Goal: Ask a question: Seek information or help from site administrators or community

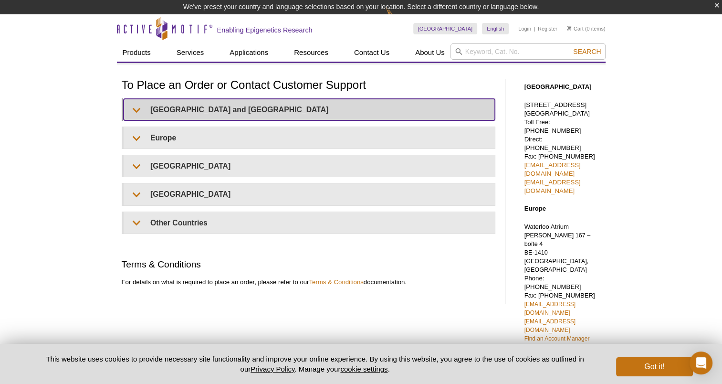
click at [237, 109] on summary "United States and Canada" at bounding box center [309, 109] width 371 height 21
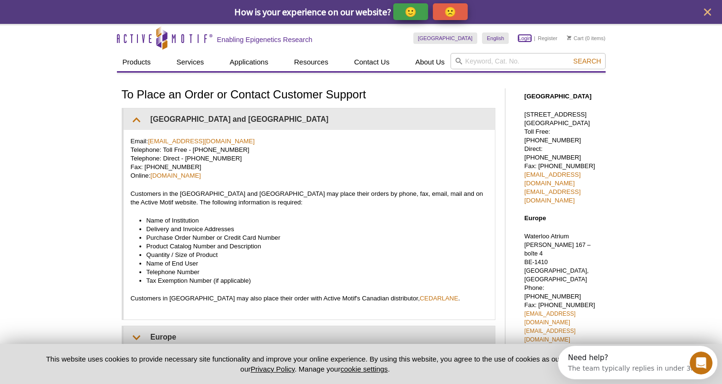
click at [526, 38] on link "Login" at bounding box center [525, 38] width 13 height 7
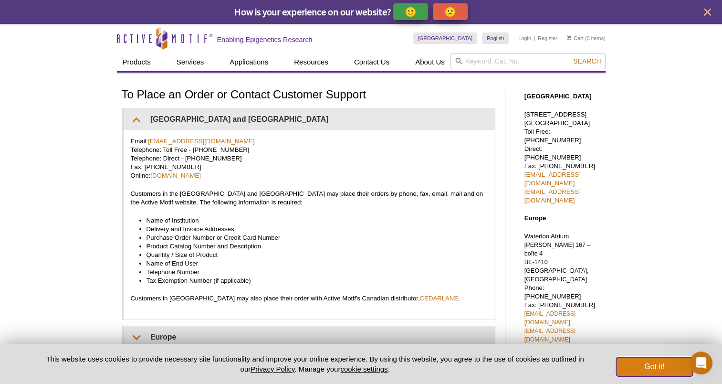
click at [645, 365] on button "Got it!" at bounding box center [654, 366] width 76 height 19
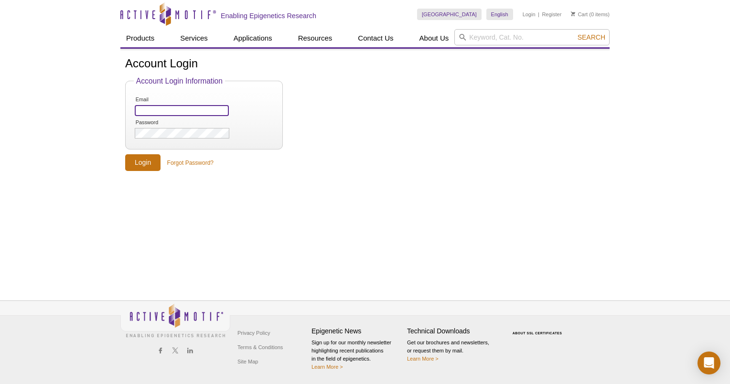
click at [152, 109] on input "Email" at bounding box center [182, 110] width 94 height 11
type input "[EMAIL_ADDRESS][DOMAIN_NAME]"
click at [148, 165] on input "Login" at bounding box center [142, 162] width 35 height 17
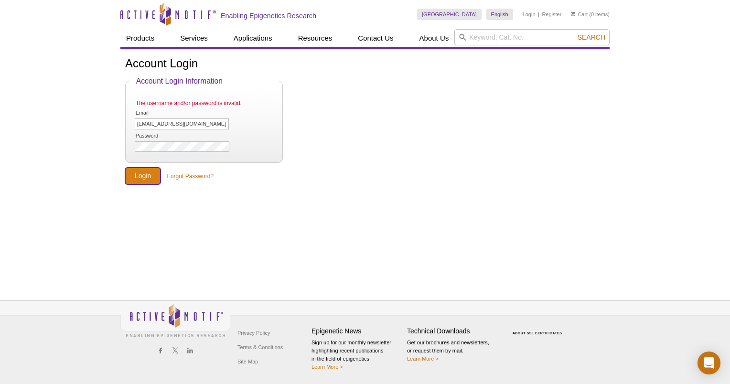
click at [140, 178] on input "Login" at bounding box center [142, 176] width 35 height 17
click at [180, 126] on input "dvb7@psu.edu" at bounding box center [182, 123] width 94 height 11
click at [149, 124] on input "dvb7@psu.edu" at bounding box center [182, 123] width 94 height 11
type input "[EMAIL_ADDRESS][DOMAIN_NAME]"
click at [125, 168] on input "Login" at bounding box center [142, 176] width 35 height 17
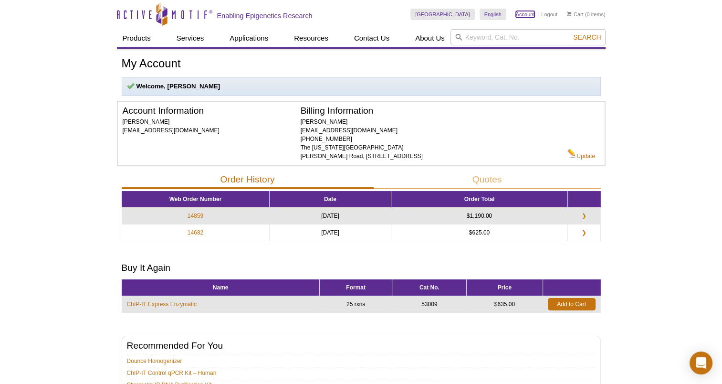
click at [525, 17] on link "Account" at bounding box center [525, 14] width 19 height 7
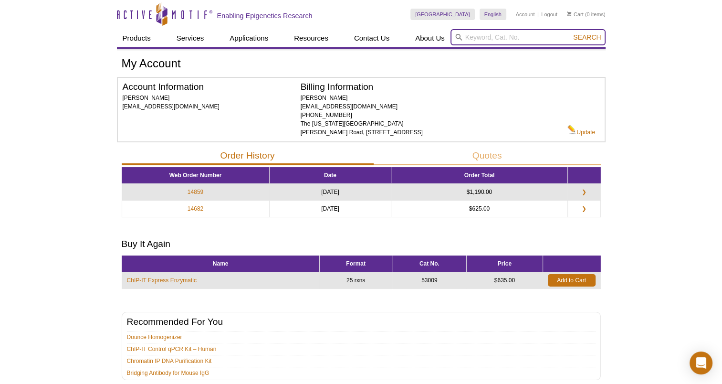
click at [485, 43] on input "search" at bounding box center [528, 37] width 155 height 16
click at [476, 36] on input "search" at bounding box center [528, 37] width 155 height 16
paste input "25336"
type input "25336"
click at [591, 35] on span "Search" at bounding box center [587, 37] width 28 height 8
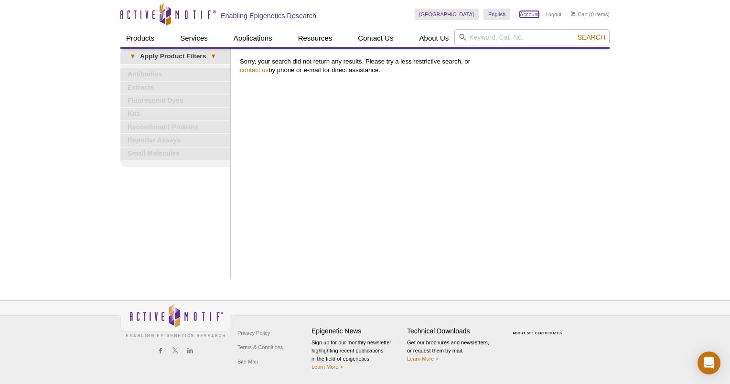
click at [531, 14] on link "Account" at bounding box center [529, 14] width 19 height 7
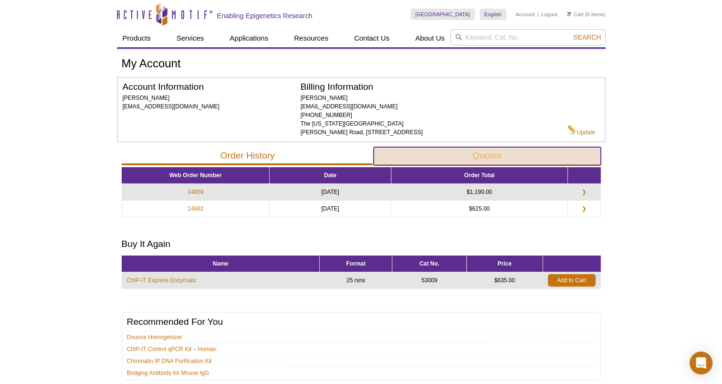
click at [492, 158] on button "Quotes" at bounding box center [487, 156] width 227 height 18
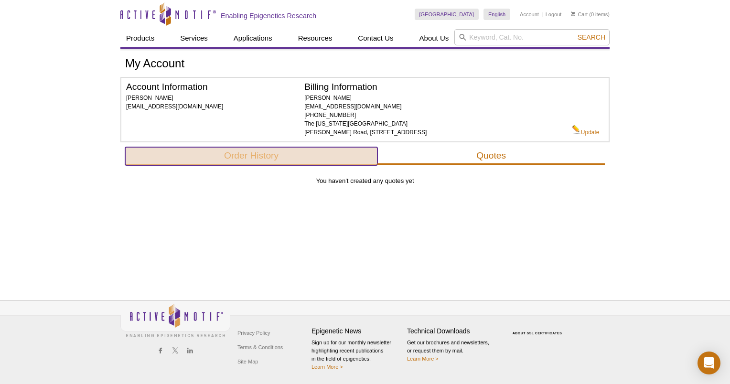
click at [263, 153] on button "Order History" at bounding box center [251, 156] width 252 height 18
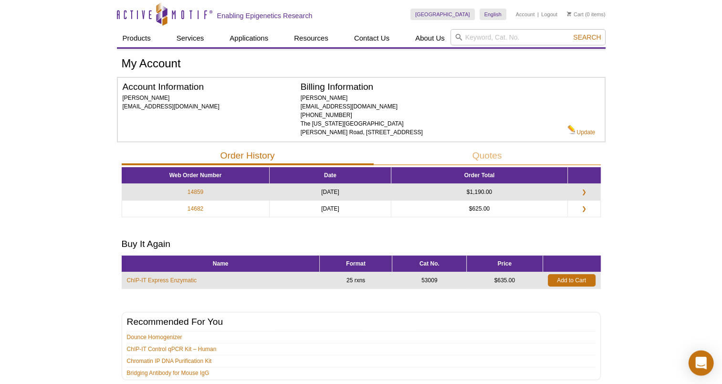
click at [702, 359] on icon "Open Intercom Messenger" at bounding box center [701, 363] width 11 height 12
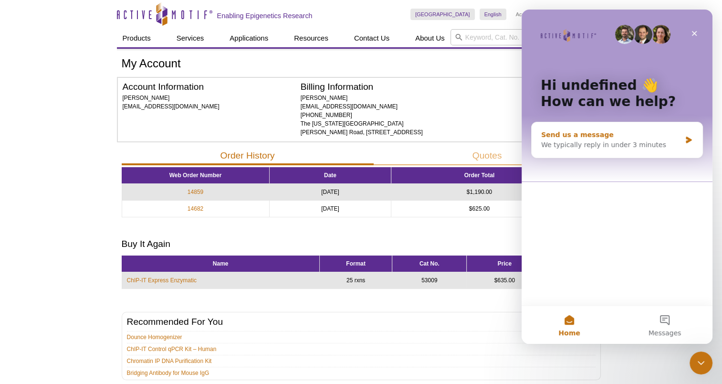
click at [624, 145] on div "We typically reply in under 3 minutes" at bounding box center [611, 145] width 140 height 10
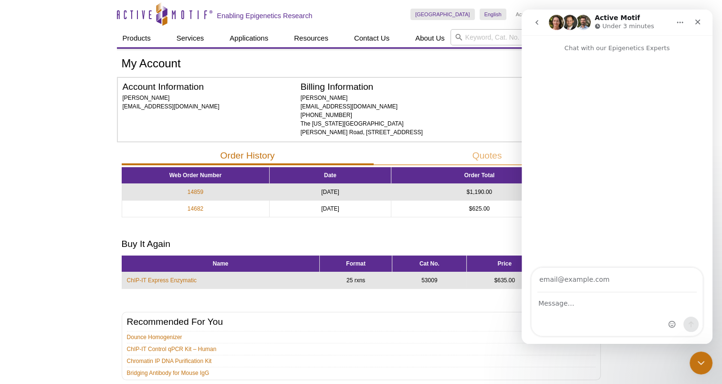
click at [588, 291] on input "Your email" at bounding box center [617, 280] width 159 height 24
click at [561, 283] on input "Your email" at bounding box center [617, 280] width 159 height 24
type input "[EMAIL_ADDRESS][DOMAIN_NAME]"
click at [567, 309] on div "Intercom messenger" at bounding box center [617, 314] width 171 height 43
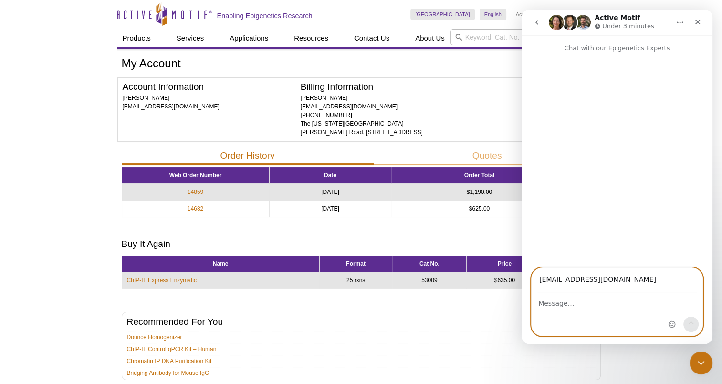
click at [565, 303] on textarea "Message…" at bounding box center [617, 301] width 171 height 16
type textarea "where can i enter my existing quote?"
click at [685, 324] on button "Send a message…" at bounding box center [691, 324] width 15 height 15
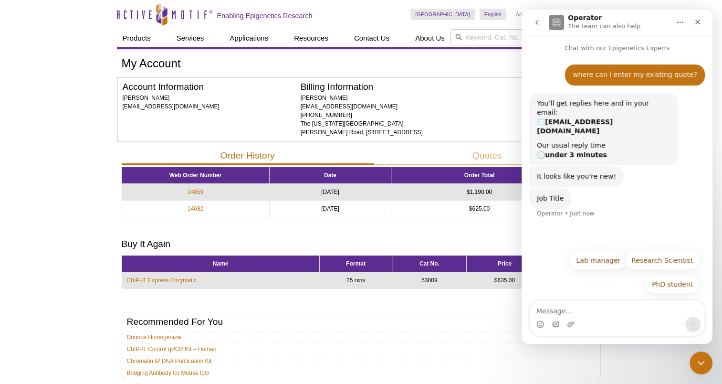
click at [596, 314] on textarea "Message…" at bounding box center [617, 308] width 175 height 16
type textarea "what does that have to do with my question?"
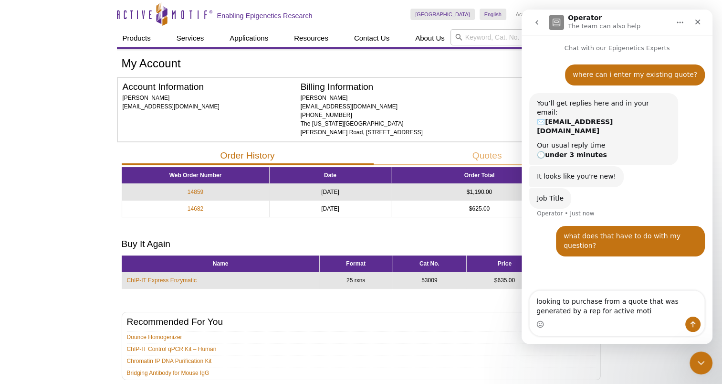
type textarea "looking to purchase from a quote that was generated by a rep for active motif"
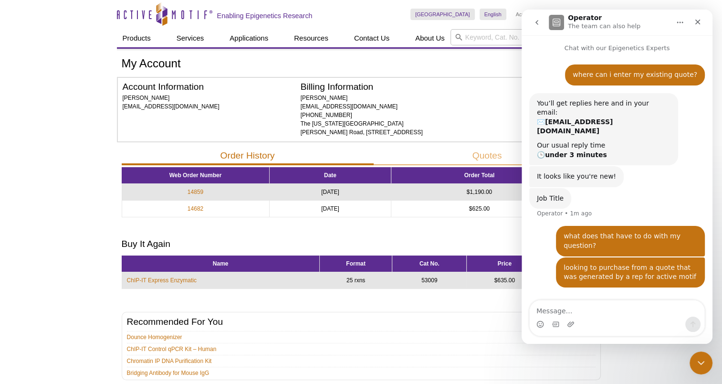
click at [390, 8] on div "Skip to content Active Motif Logo Enabling Epigenetics Research" at bounding box center [264, 14] width 294 height 28
click at [694, 21] on icon "Close" at bounding box center [698, 22] width 8 height 8
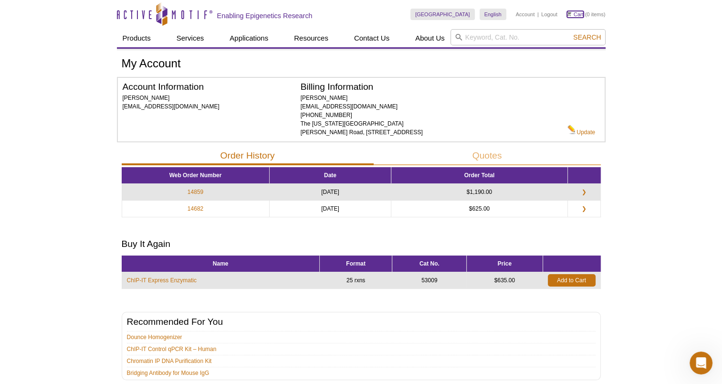
click at [574, 13] on link "Cart" at bounding box center [575, 14] width 17 height 7
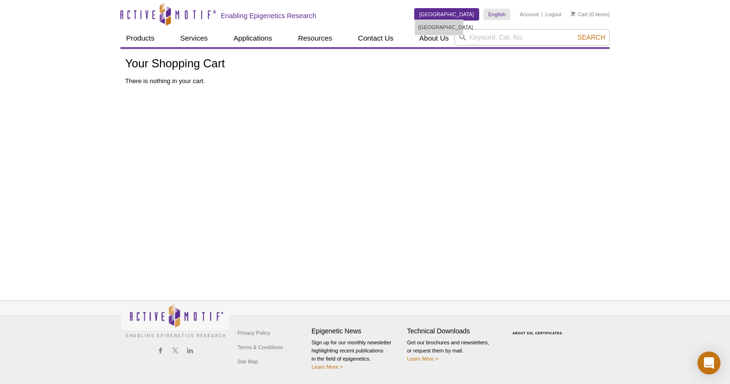
click at [458, 14] on link "[GEOGRAPHIC_DATA]" at bounding box center [446, 14] width 64 height 11
click at [535, 15] on link "Account" at bounding box center [529, 14] width 19 height 7
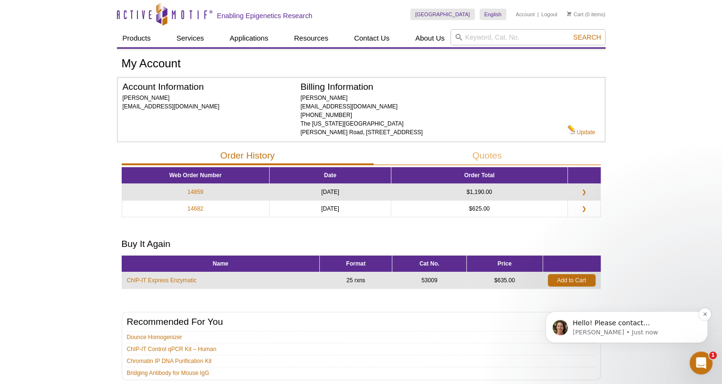
click at [638, 324] on p "Hello! Please contact [EMAIL_ADDRESS][DOMAIN_NAME] to place your order." at bounding box center [634, 323] width 123 height 10
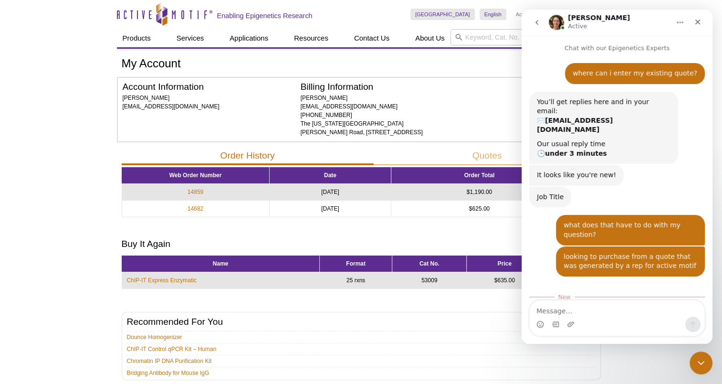
scroll to position [44, 0]
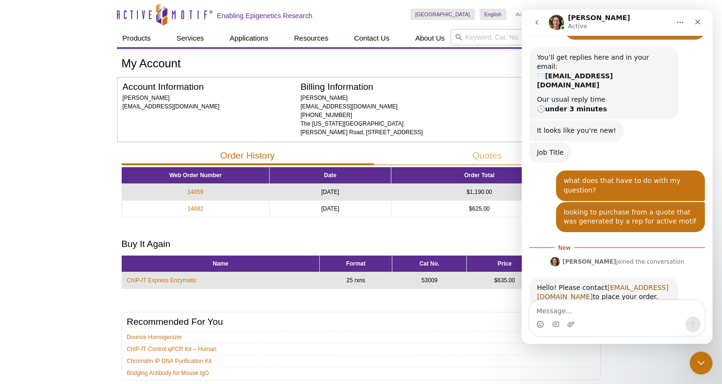
click at [598, 284] on link "[EMAIL_ADDRESS][DOMAIN_NAME]" at bounding box center [603, 292] width 132 height 17
